Goal: Task Accomplishment & Management: Manage account settings

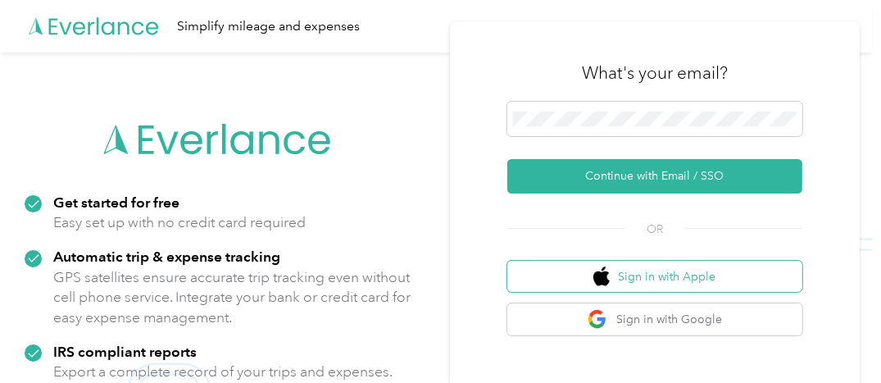
click at [669, 276] on button "Sign in with Apple" at bounding box center [654, 277] width 295 height 32
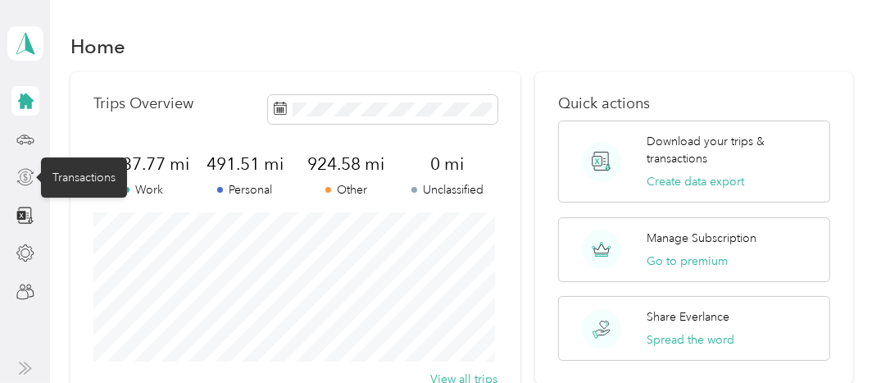
click at [32, 175] on icon at bounding box center [25, 177] width 18 height 18
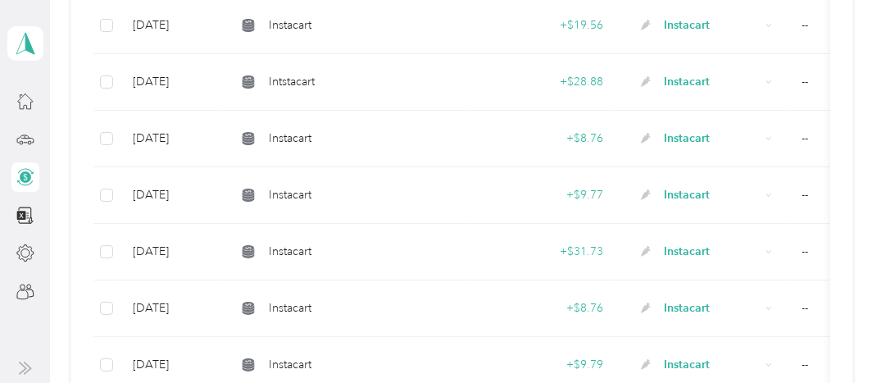
scroll to position [281, 0]
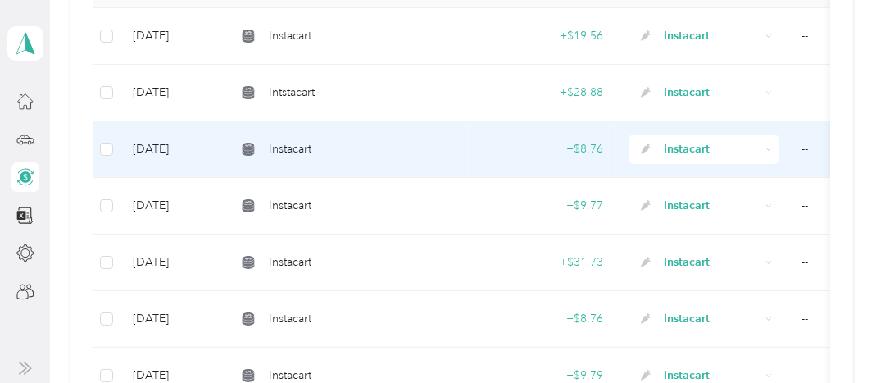
click at [185, 149] on td "[DATE]" at bounding box center [171, 149] width 103 height 57
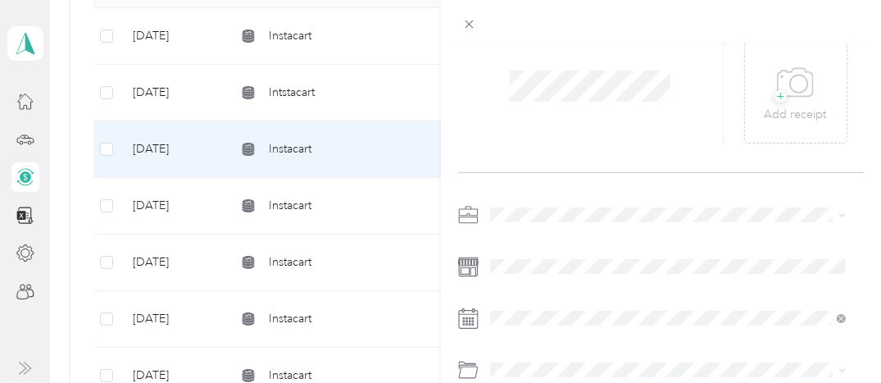
scroll to position [82, 0]
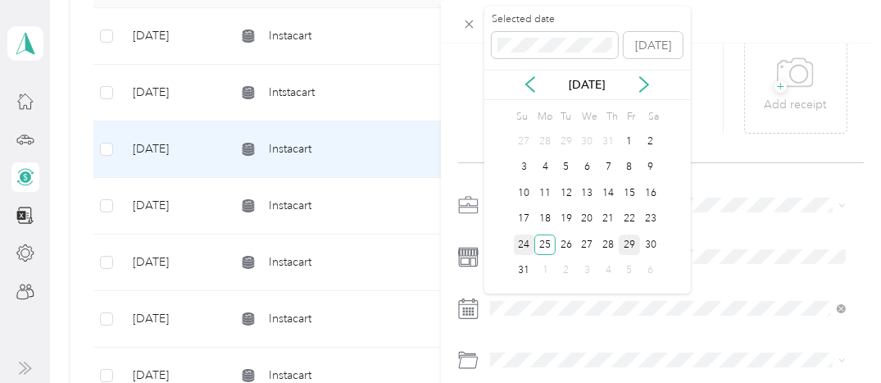
click at [528, 244] on div "24" at bounding box center [524, 244] width 21 height 20
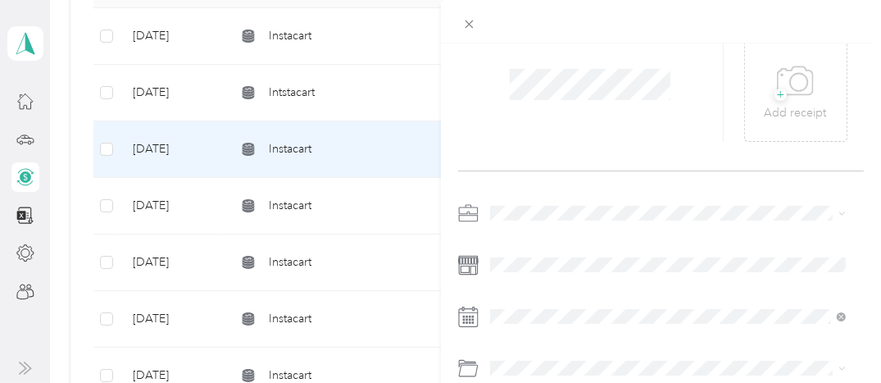
scroll to position [0, 0]
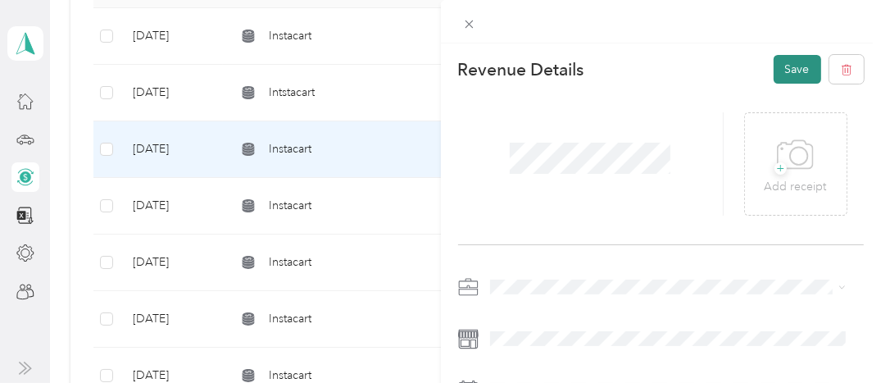
click at [774, 67] on button "Save" at bounding box center [798, 69] width 48 height 29
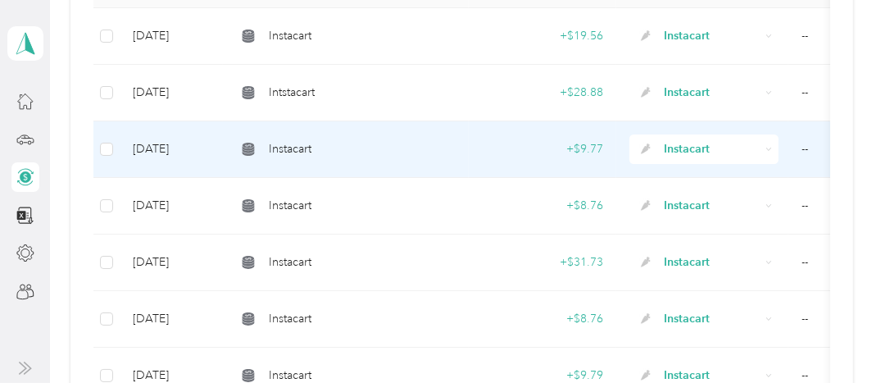
click at [174, 148] on td "[DATE]" at bounding box center [171, 149] width 103 height 57
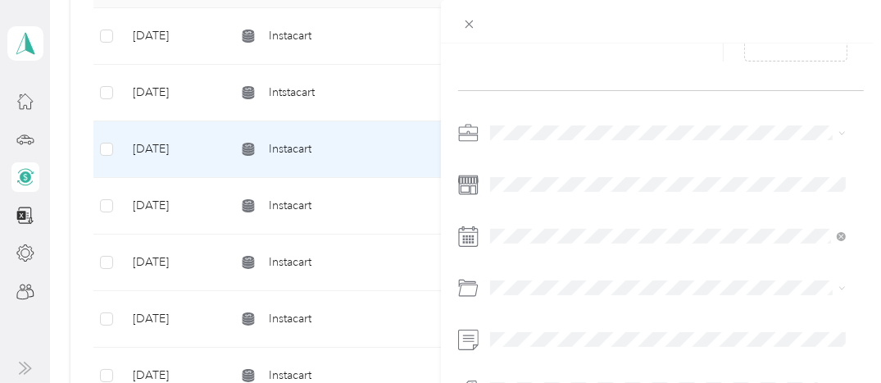
scroll to position [175, 0]
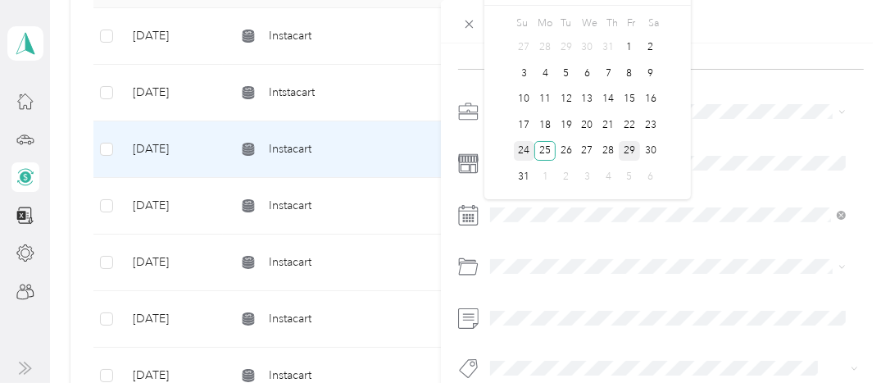
click at [525, 148] on div "24" at bounding box center [524, 151] width 21 height 20
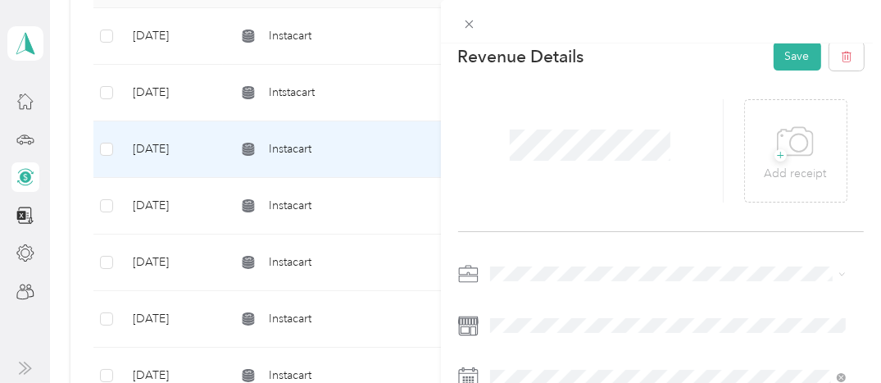
scroll to position [0, 0]
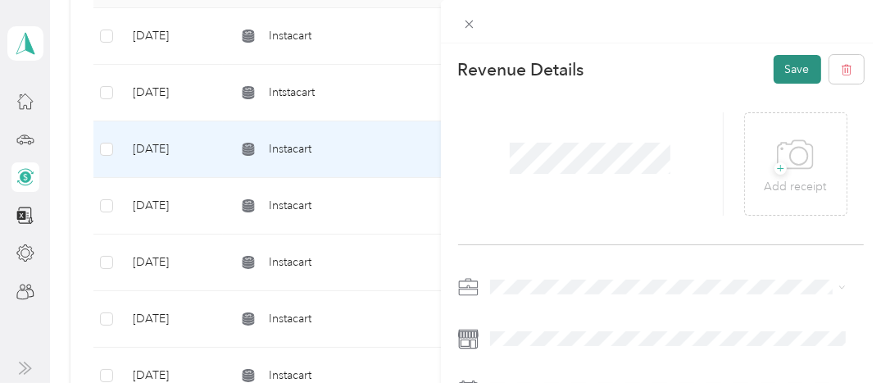
click at [774, 66] on button "Save" at bounding box center [798, 69] width 48 height 29
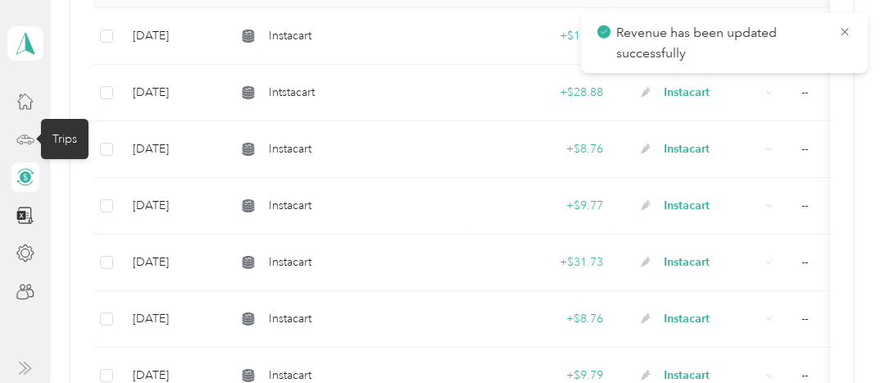
click at [25, 137] on icon at bounding box center [25, 137] width 1 height 2
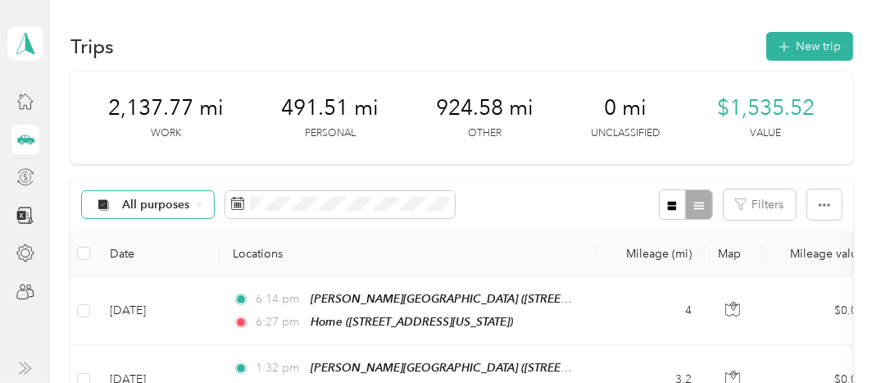
click at [146, 202] on span "All purposes" at bounding box center [156, 204] width 68 height 11
click at [147, 85] on span "Instacart" at bounding box center [162, 88] width 80 height 17
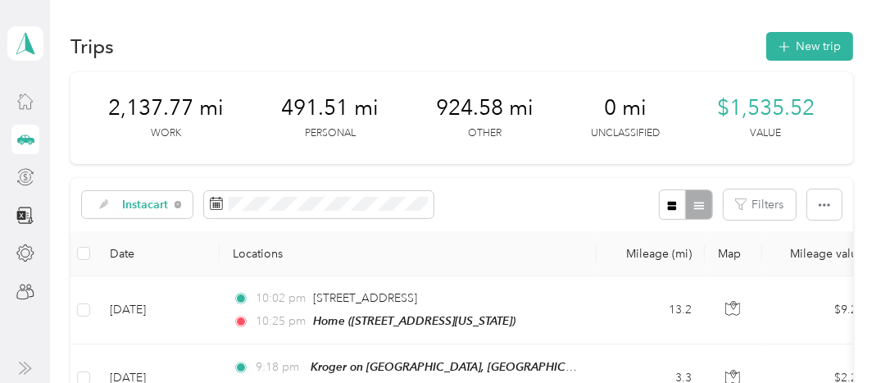
click at [27, 99] on icon at bounding box center [25, 101] width 18 height 18
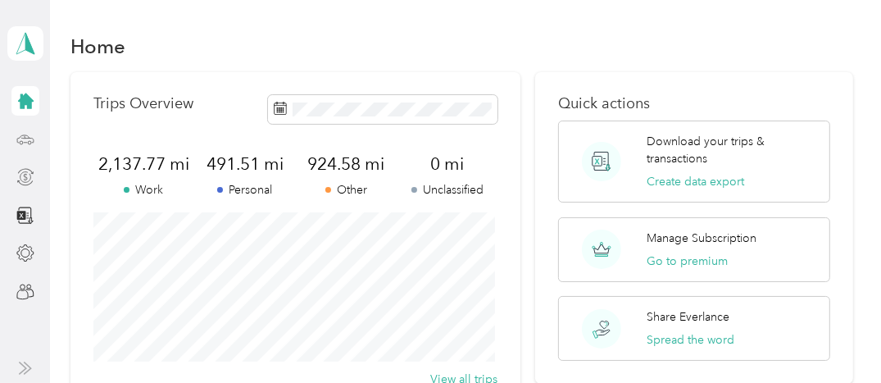
click at [21, 175] on icon at bounding box center [25, 177] width 18 height 18
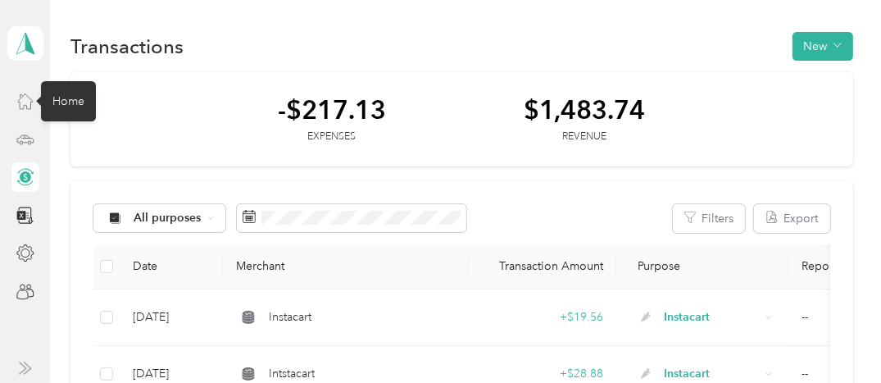
click at [23, 107] on icon at bounding box center [24, 101] width 15 height 15
